Goal: Task Accomplishment & Management: Use online tool/utility

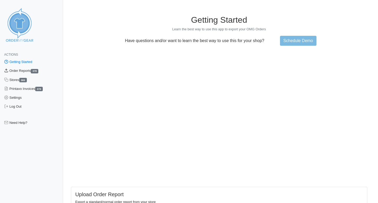
click at [25, 71] on link "Order Reports 378" at bounding box center [31, 70] width 63 height 9
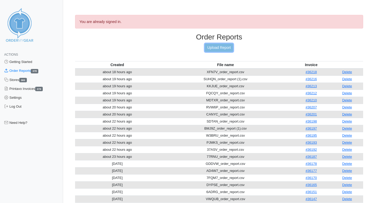
click at [227, 49] on link "Upload Report" at bounding box center [219, 48] width 28 height 8
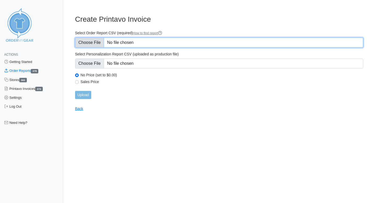
click at [98, 44] on input "Select Order Report CSV (required) How to find report" at bounding box center [219, 43] width 288 height 10
type input "C:\fakepath\US8EH_order_report.csv"
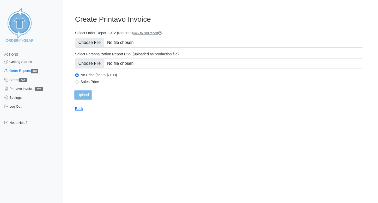
click at [88, 94] on input "Upload" at bounding box center [83, 95] width 16 height 8
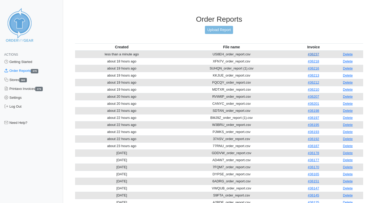
click at [317, 55] on link "#36237" at bounding box center [313, 54] width 11 height 4
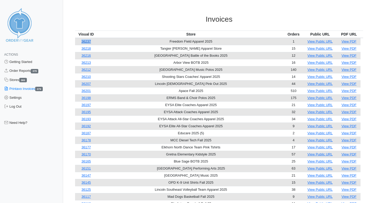
drag, startPoint x: 96, startPoint y: 41, endPoint x: 84, endPoint y: 41, distance: 12.3
click at [84, 41] on td "36237" at bounding box center [86, 41] width 22 height 7
copy link "36237"
